Goal: Check status: Check status

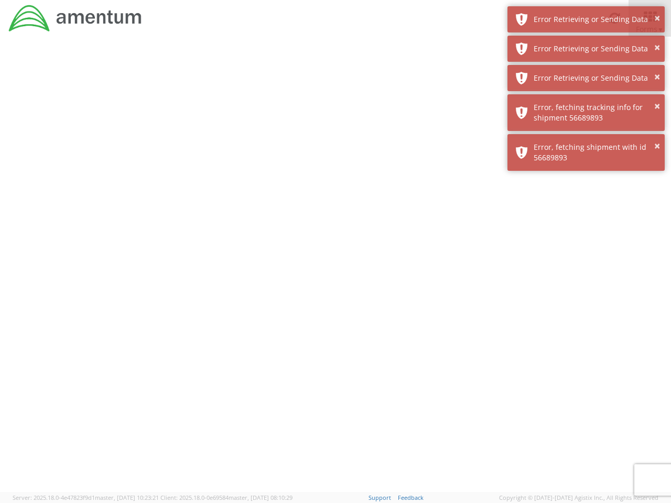
click at [335, 270] on div at bounding box center [335, 264] width 671 height 455
click at [586, 19] on div "Error Retrieving or Sending Data" at bounding box center [594, 19] width 123 height 10
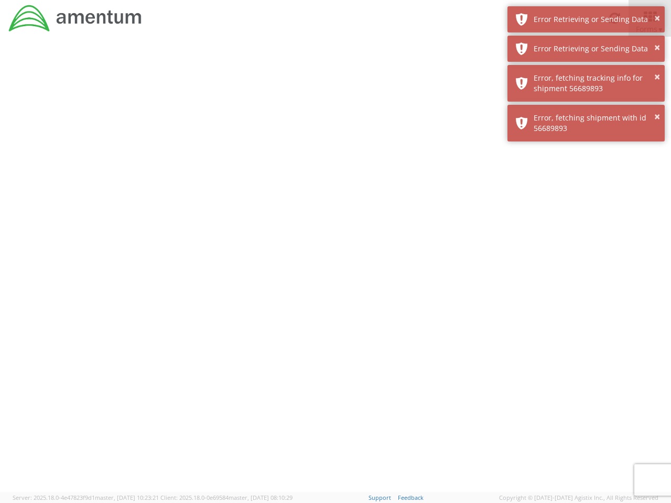
click at [586, 49] on div "Error Retrieving or Sending Data" at bounding box center [594, 48] width 123 height 10
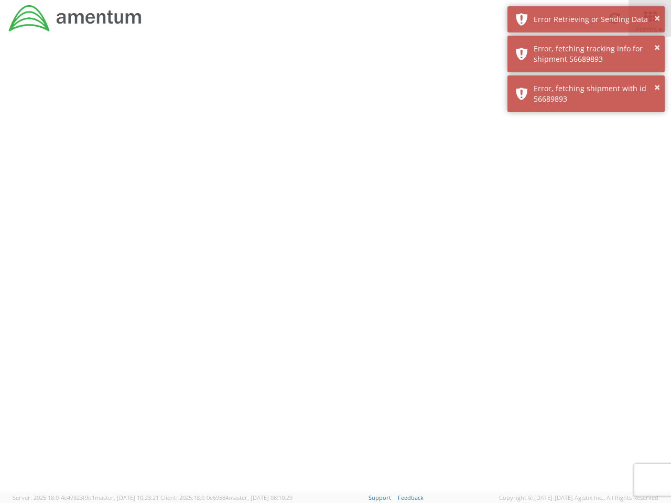
click at [586, 78] on div "× Error, fetching shipment with id 56689893" at bounding box center [585, 93] width 157 height 37
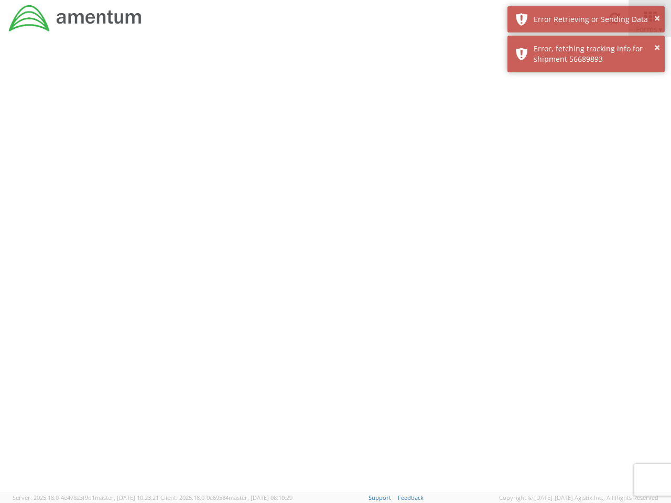
click at [586, 113] on div at bounding box center [335, 264] width 671 height 455
click at [586, 152] on div at bounding box center [335, 264] width 671 height 455
